Goal: Task Accomplishment & Management: Manage account settings

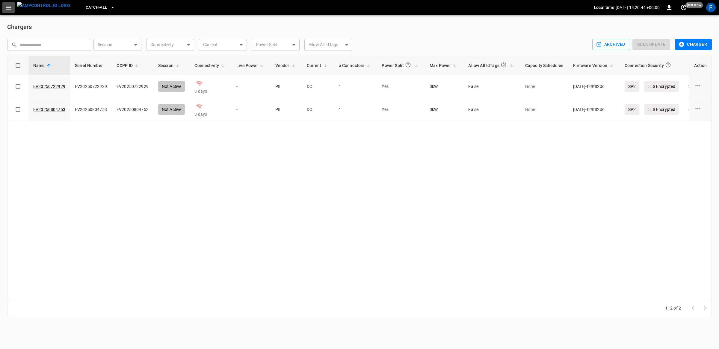
click at [10, 9] on icon "button" at bounding box center [9, 8] width 6 height 4
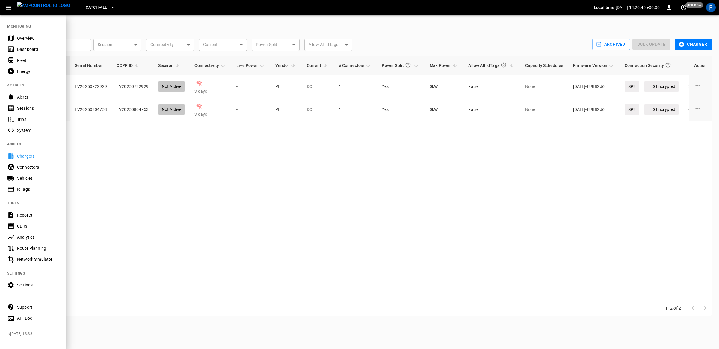
click at [31, 178] on div "Vehicles" at bounding box center [38, 178] width 42 height 6
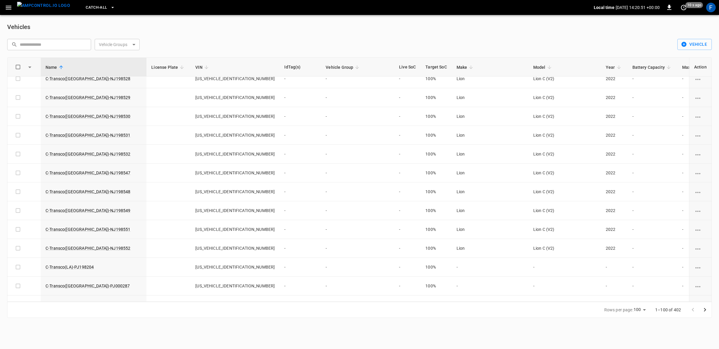
scroll to position [931, 0]
click at [71, 253] on link "C-Transco([GEOGRAPHIC_DATA])-NJ198552" at bounding box center [87, 249] width 87 height 7
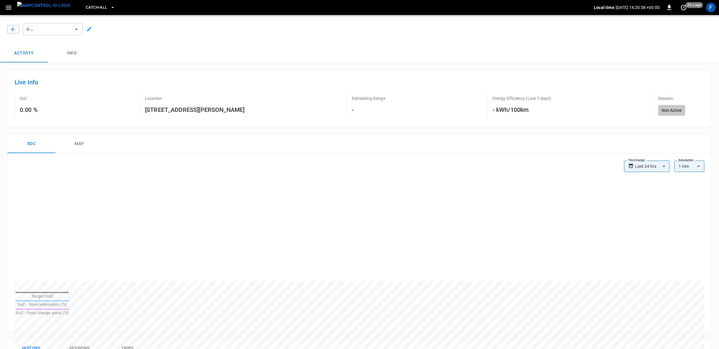
click at [9, 9] on icon "button" at bounding box center [8, 7] width 7 height 7
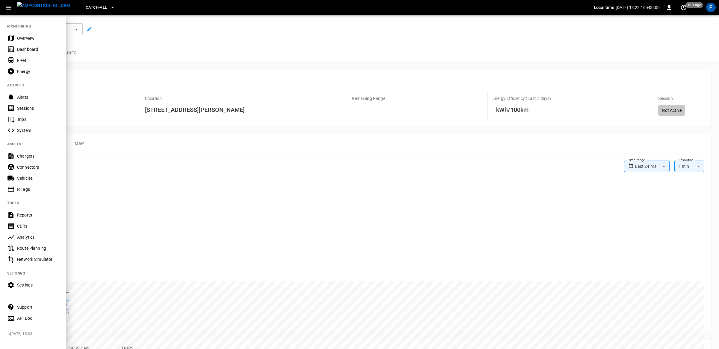
click at [10, 6] on icon "button" at bounding box center [9, 8] width 6 height 4
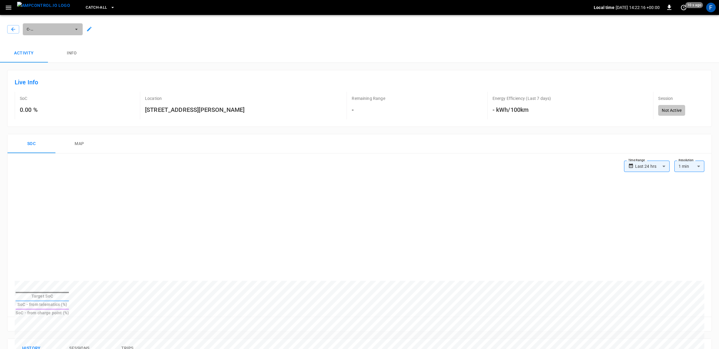
click at [48, 24] on button "C-Transco([GEOGRAPHIC_DATA])-NJ198552" at bounding box center [53, 29] width 60 height 12
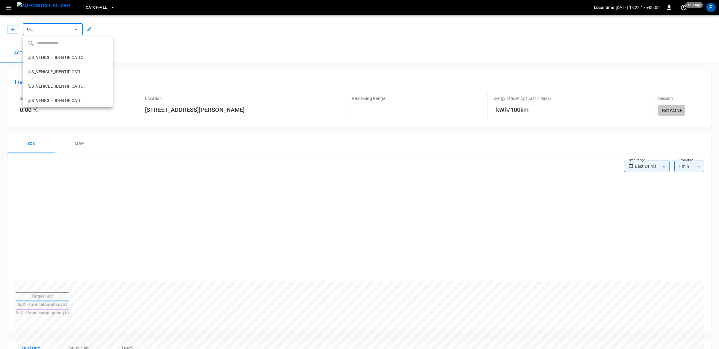
scroll to position [1188, 0]
click at [49, 76] on p "C-Transco(LA)-PJ198204" at bounding box center [52, 77] width 48 height 6
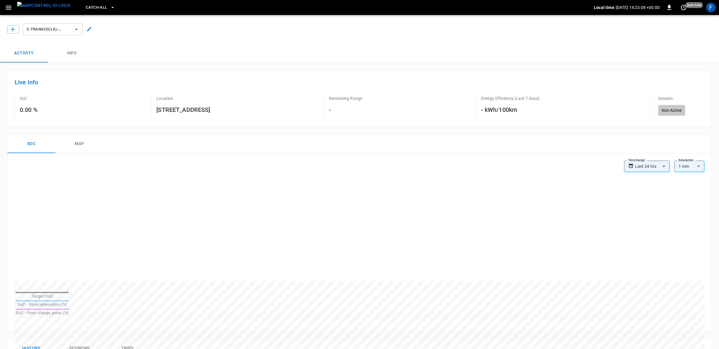
click at [10, 10] on icon "button" at bounding box center [8, 7] width 7 height 7
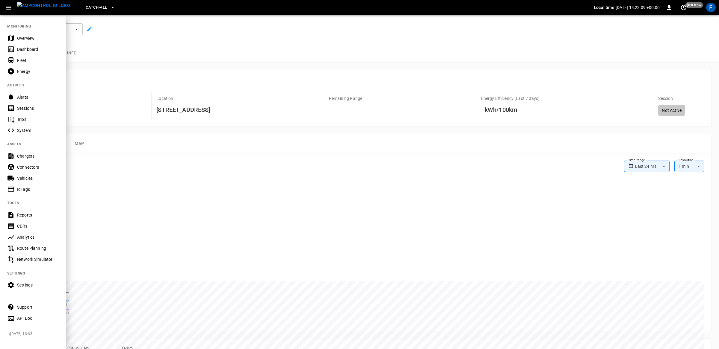
click at [22, 281] on div "Settings" at bounding box center [33, 285] width 66 height 11
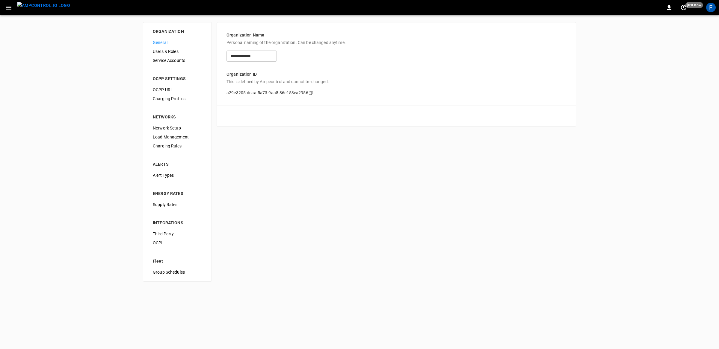
click at [161, 232] on span "Third Party" at bounding box center [177, 234] width 49 height 6
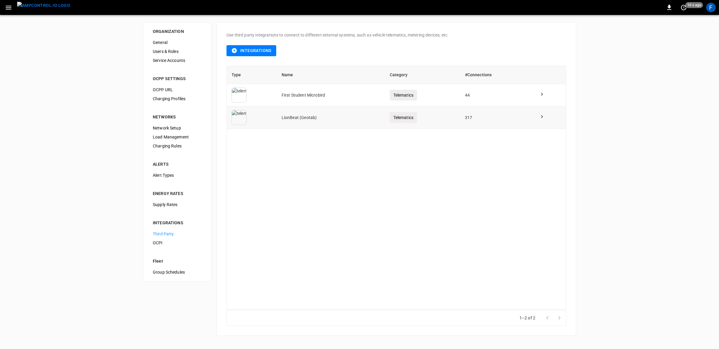
click at [341, 119] on td "LionBeat (Geotab)" at bounding box center [331, 118] width 108 height 22
click at [544, 118] on icon at bounding box center [542, 117] width 6 height 6
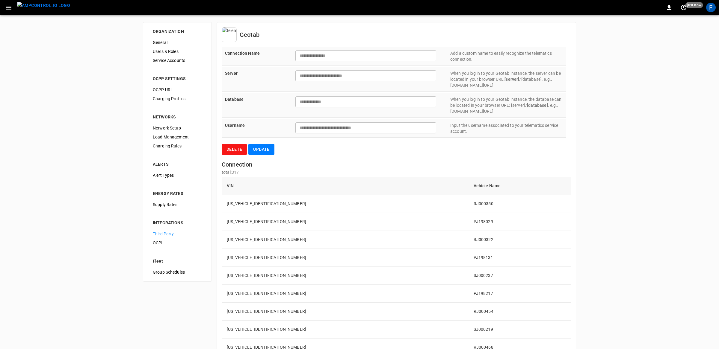
click at [38, 4] on img "menu" at bounding box center [43, 5] width 53 height 7
